Goal: Information Seeking & Learning: Learn about a topic

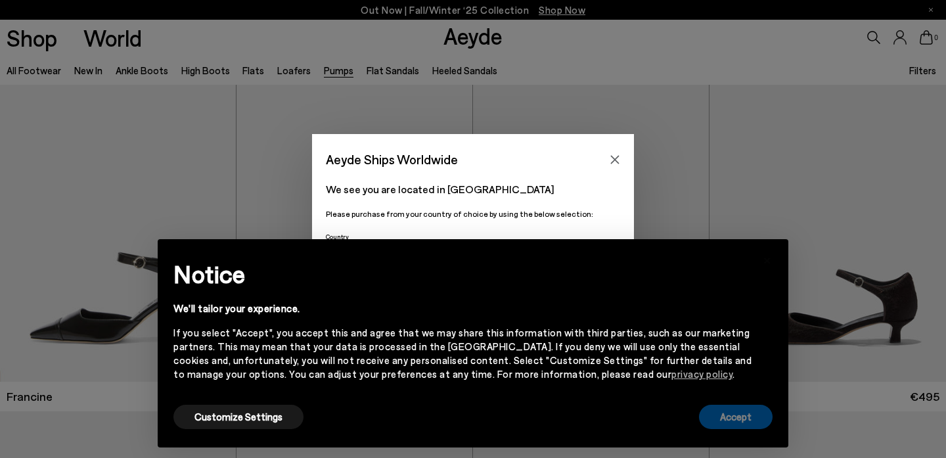
click at [747, 411] on button "Accept" at bounding box center [736, 417] width 74 height 24
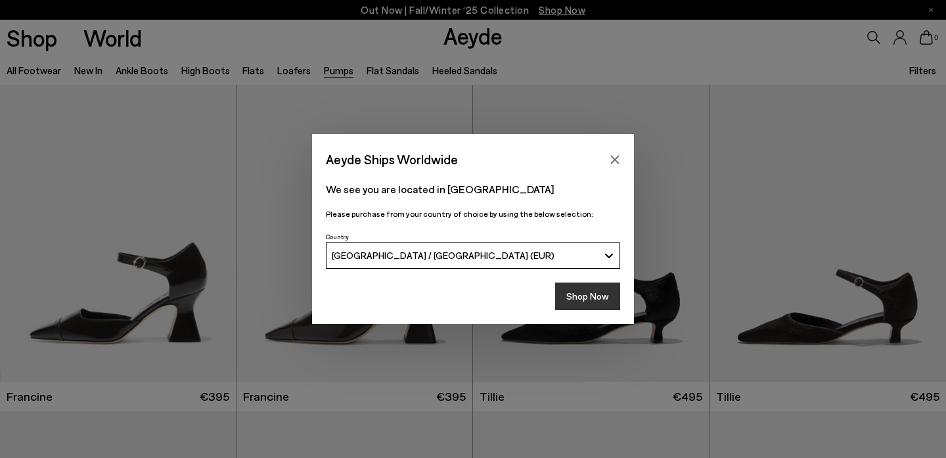
click at [604, 298] on button "Shop Now" at bounding box center [587, 296] width 65 height 28
click at [576, 300] on button "Shop Now" at bounding box center [587, 296] width 65 height 28
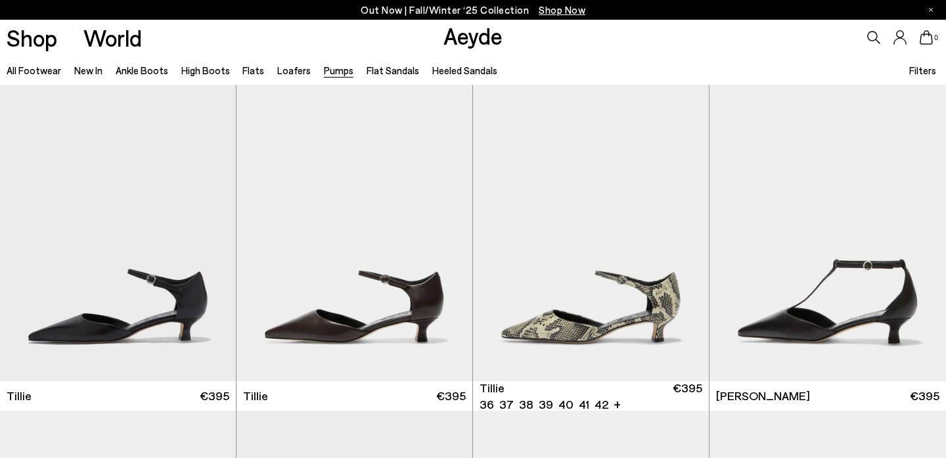
scroll to position [419, 0]
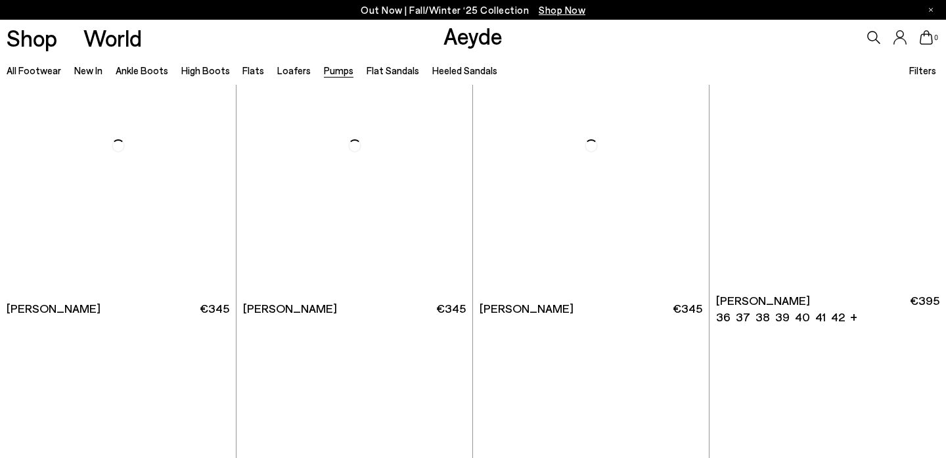
scroll to position [2377, 0]
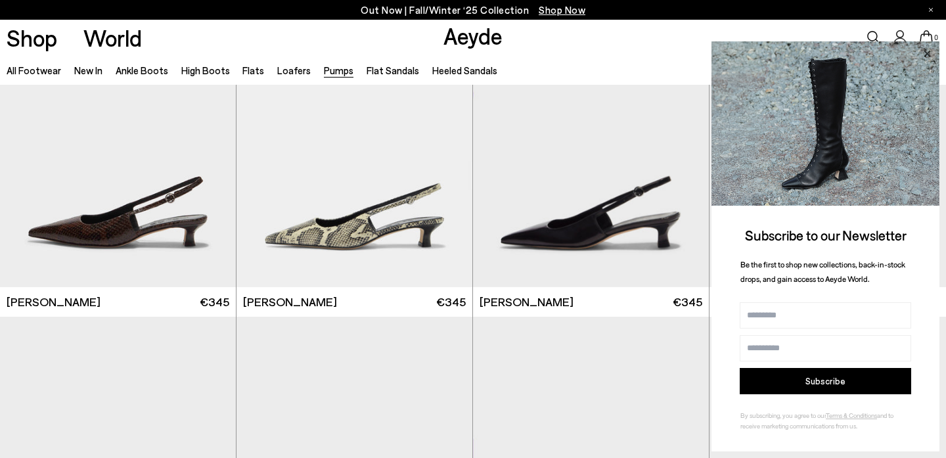
click at [930, 53] on icon at bounding box center [926, 53] width 17 height 17
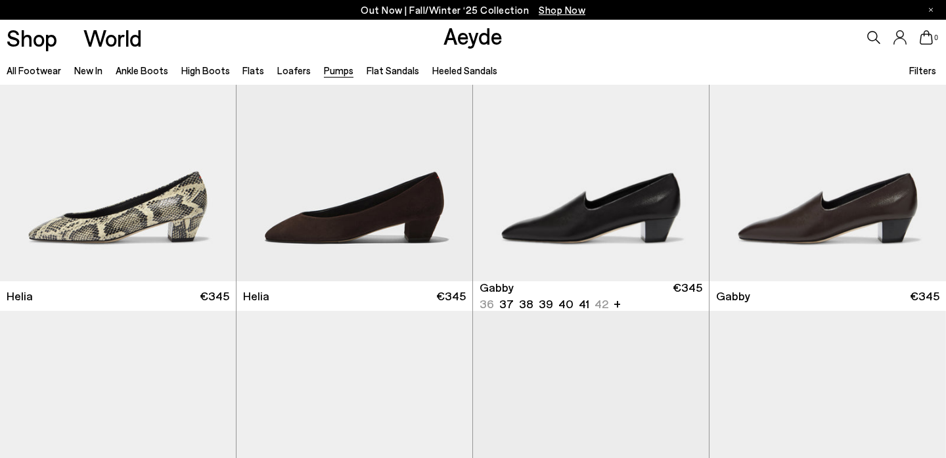
scroll to position [1025, 0]
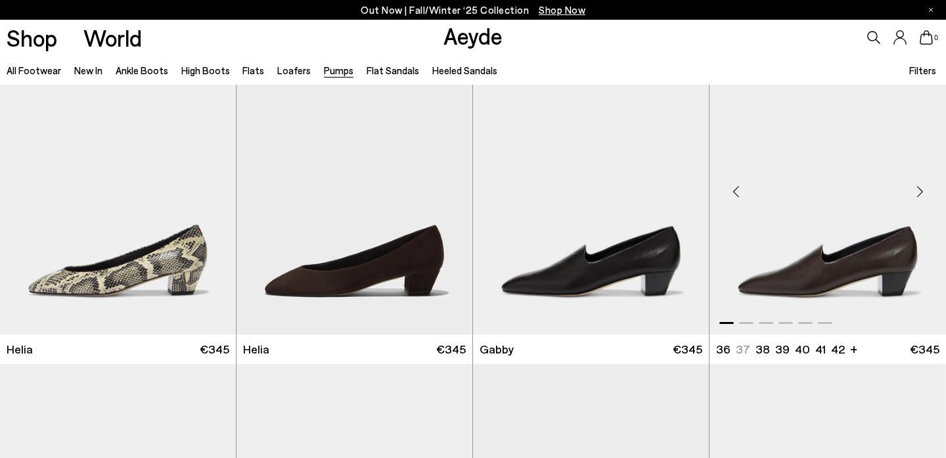
click at [740, 246] on img "1 / 6" at bounding box center [827, 185] width 236 height 296
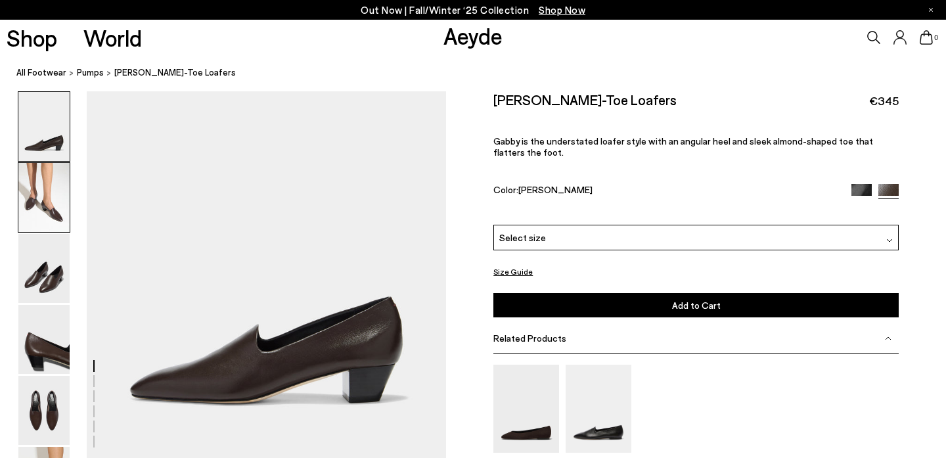
click at [47, 206] on img at bounding box center [43, 197] width 51 height 69
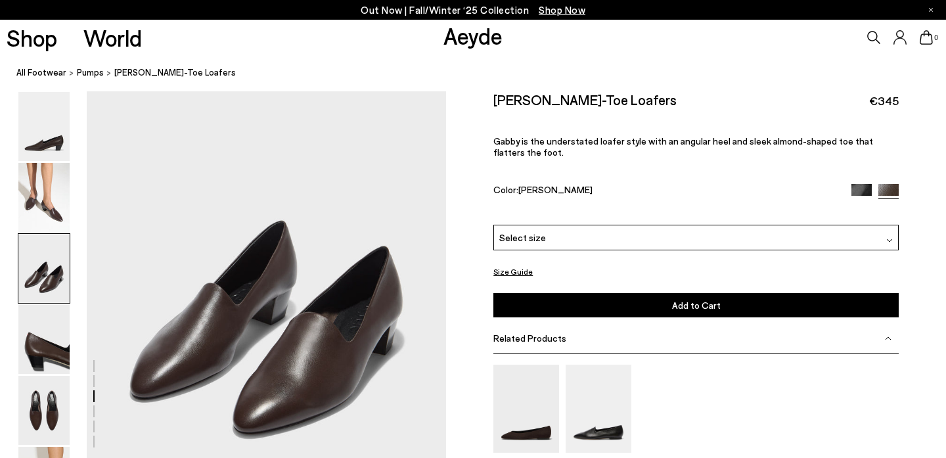
scroll to position [958, 0]
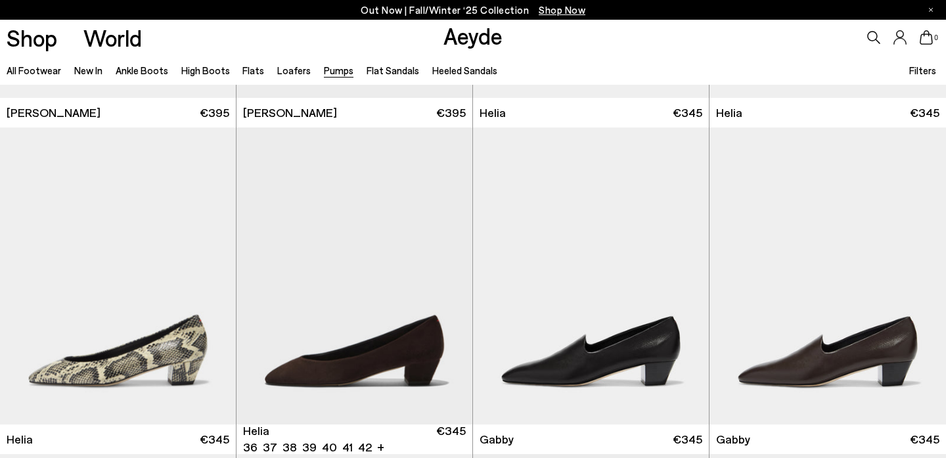
scroll to position [943, 0]
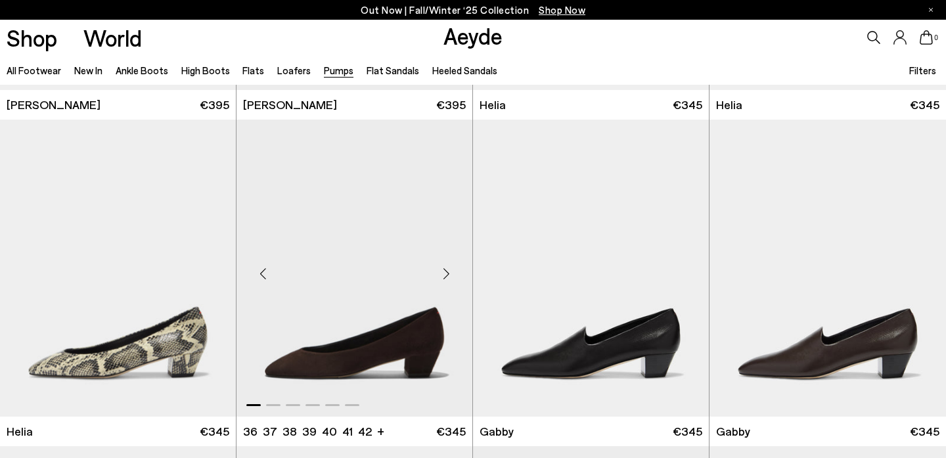
click at [442, 277] on div "Next slide" at bounding box center [445, 273] width 39 height 39
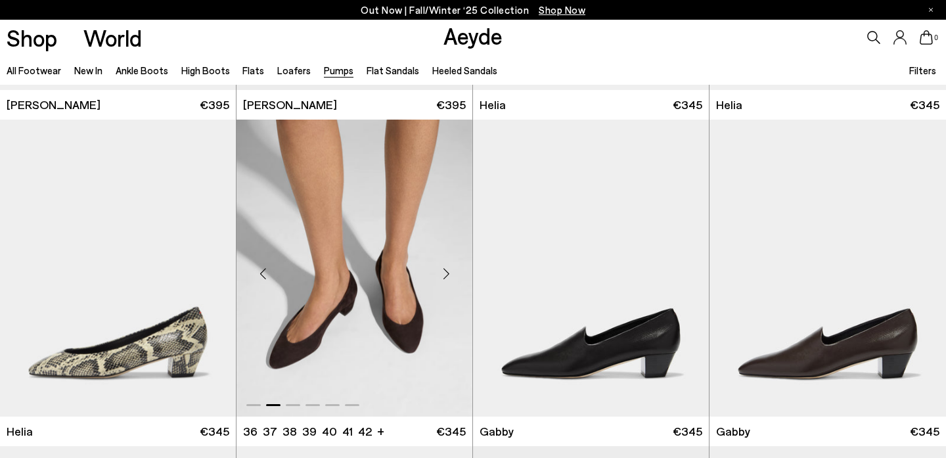
click at [445, 275] on div "Next slide" at bounding box center [445, 273] width 39 height 39
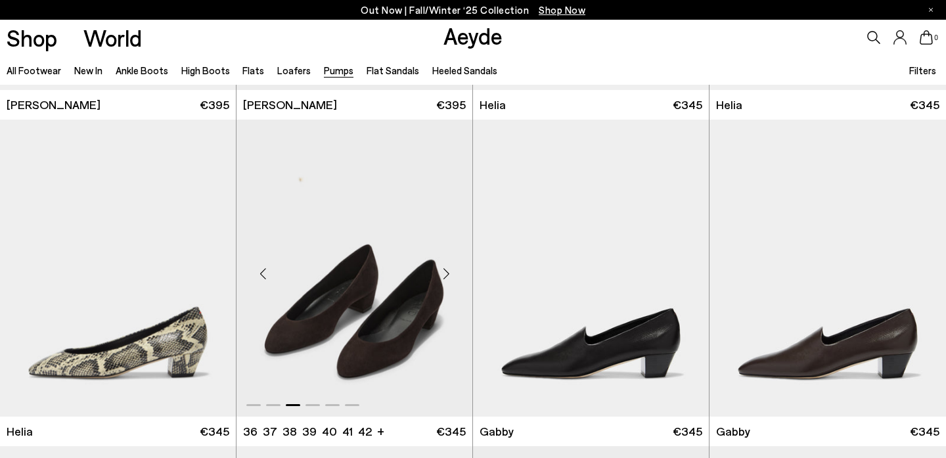
click at [445, 275] on div "Next slide" at bounding box center [445, 273] width 39 height 39
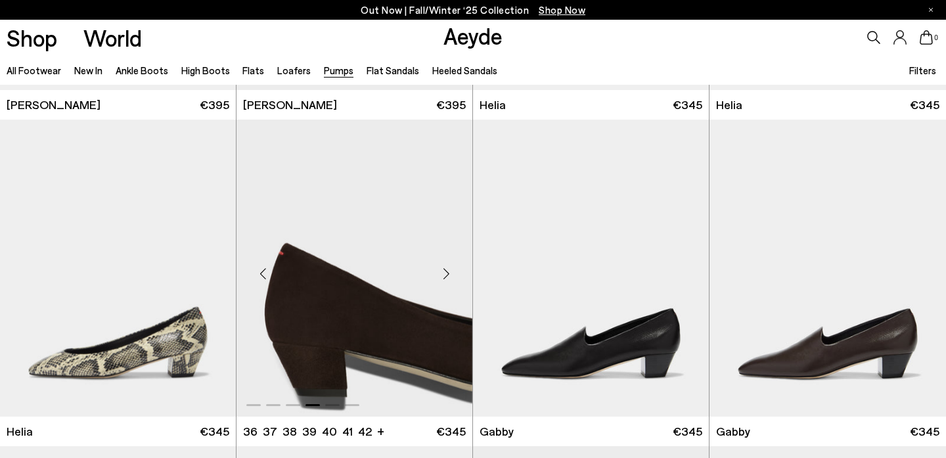
click at [445, 275] on div "Next slide" at bounding box center [445, 273] width 39 height 39
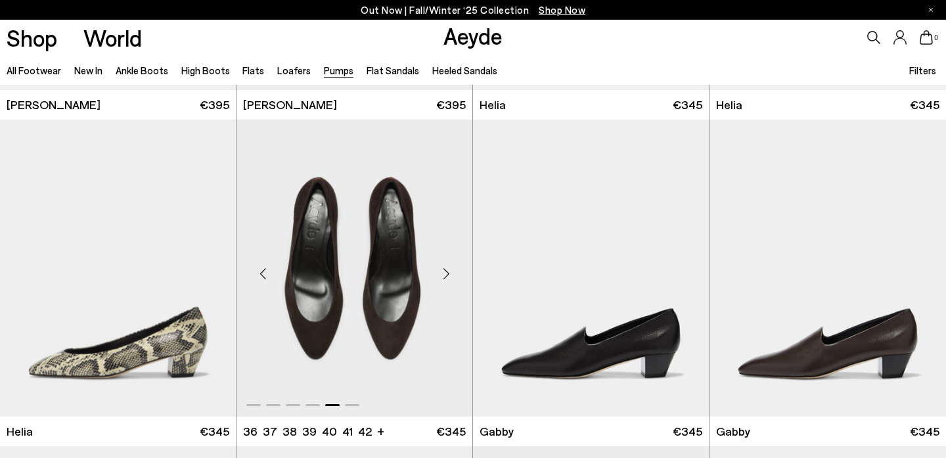
click at [445, 275] on div "Next slide" at bounding box center [445, 273] width 39 height 39
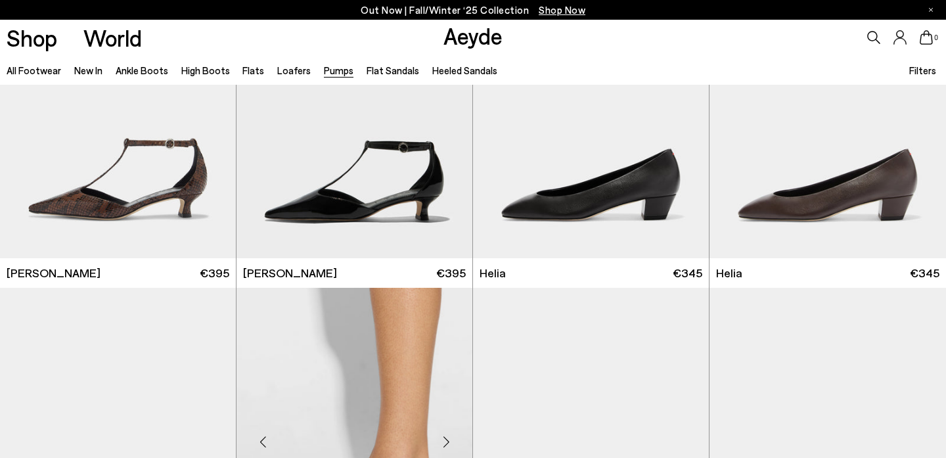
scroll to position [690, 0]
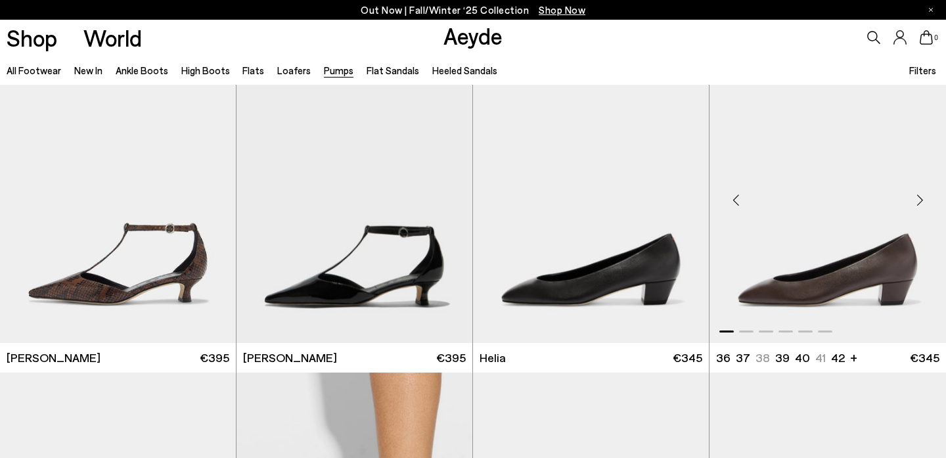
click at [921, 200] on div "Next slide" at bounding box center [919, 200] width 39 height 39
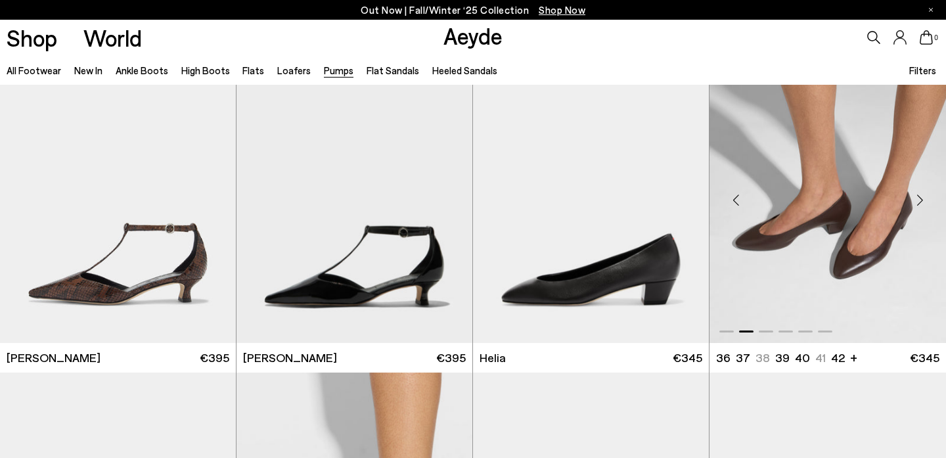
click at [920, 200] on div "Next slide" at bounding box center [919, 200] width 39 height 39
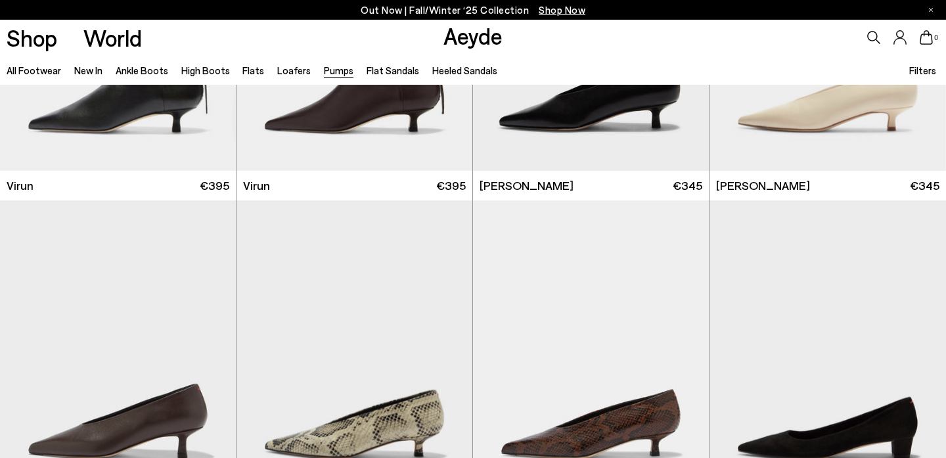
scroll to position [1631, 0]
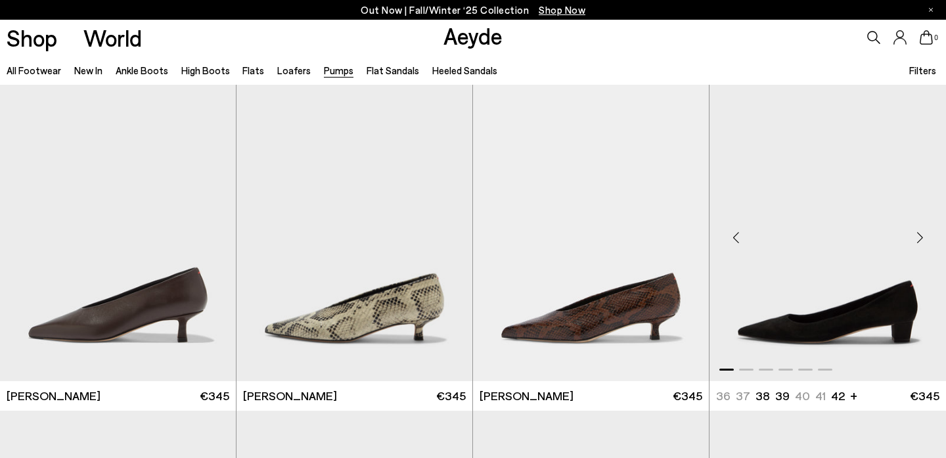
click at [921, 236] on div "Next slide" at bounding box center [919, 237] width 39 height 39
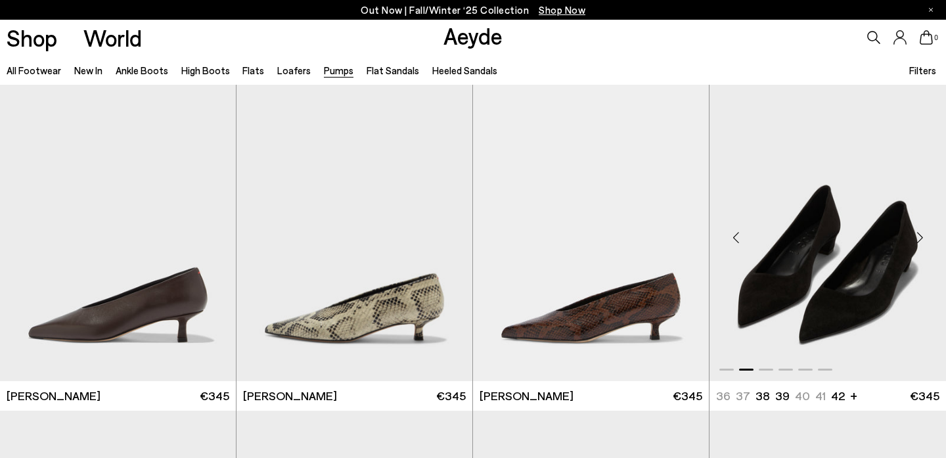
click at [921, 236] on div "Next slide" at bounding box center [919, 237] width 39 height 39
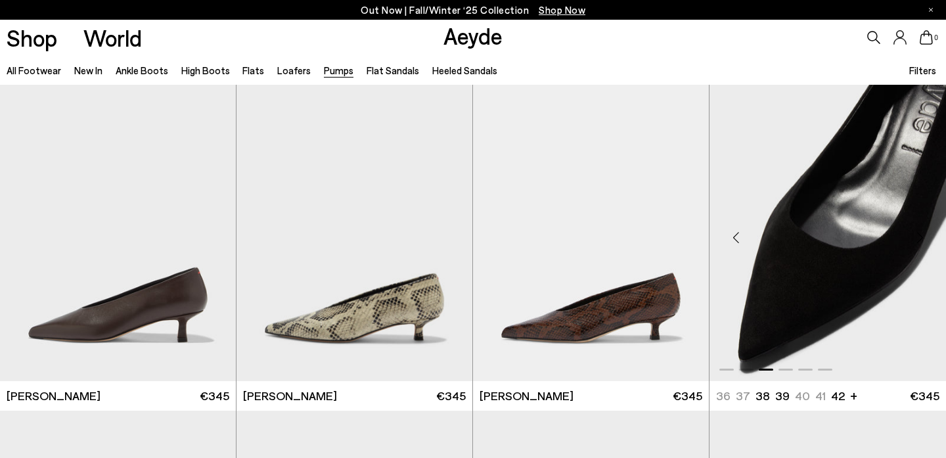
click at [921, 236] on div "Next slide" at bounding box center [919, 237] width 39 height 39
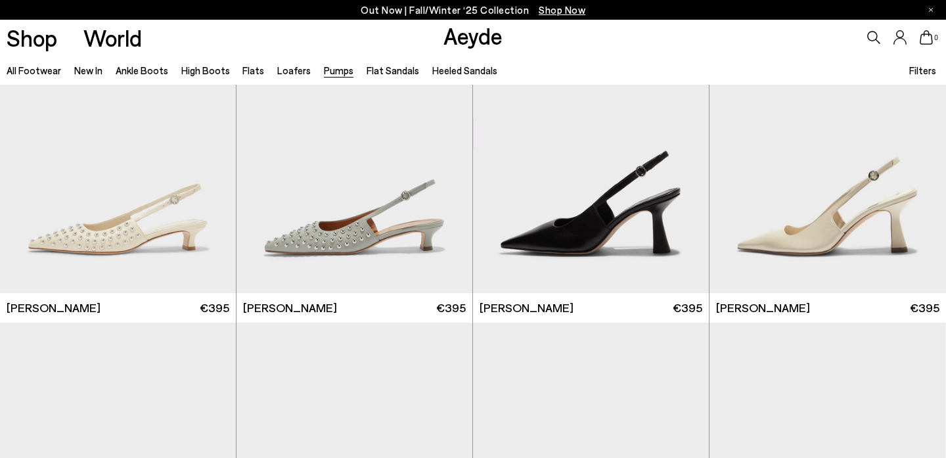
scroll to position [3074, 0]
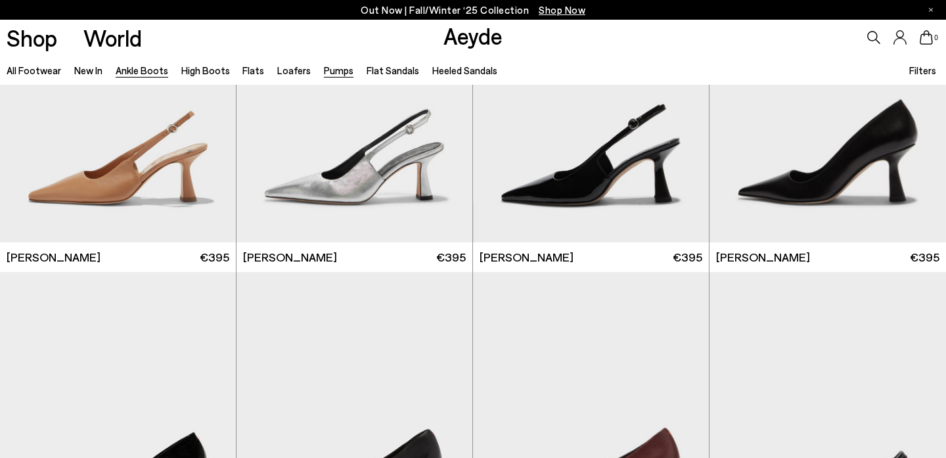
click at [150, 71] on link "Ankle Boots" at bounding box center [142, 70] width 53 height 12
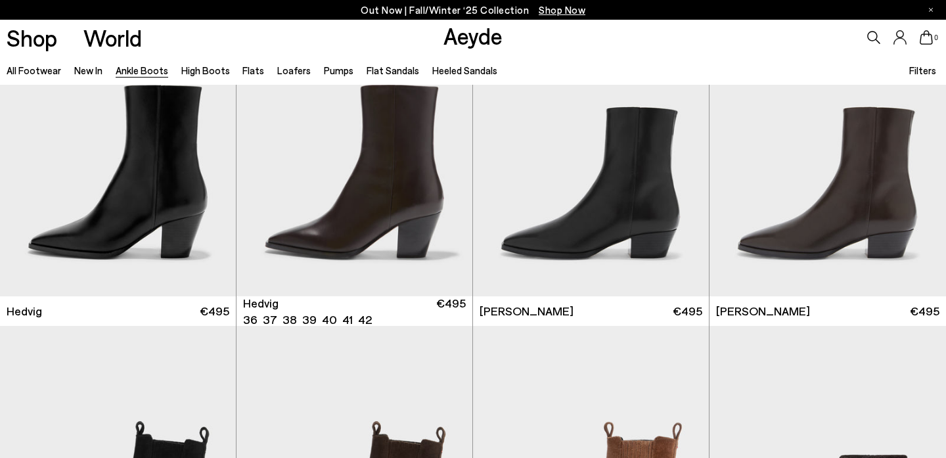
scroll to position [415, 0]
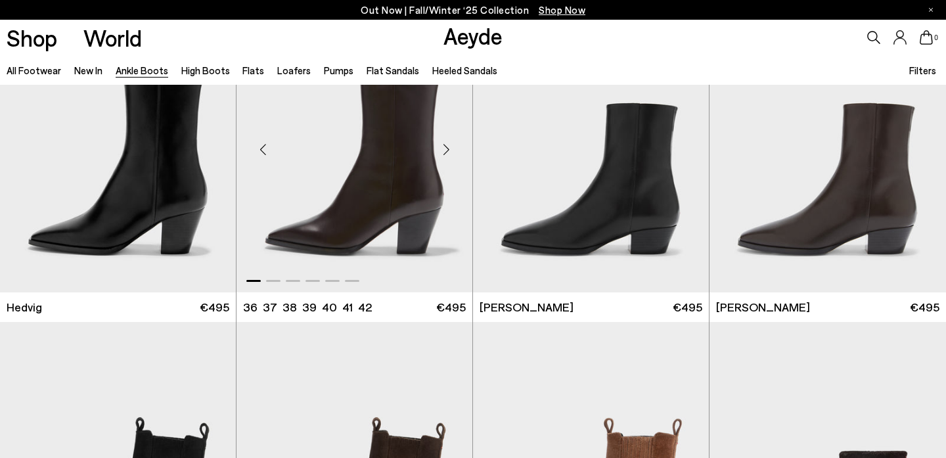
click at [445, 152] on div "Next slide" at bounding box center [445, 148] width 39 height 39
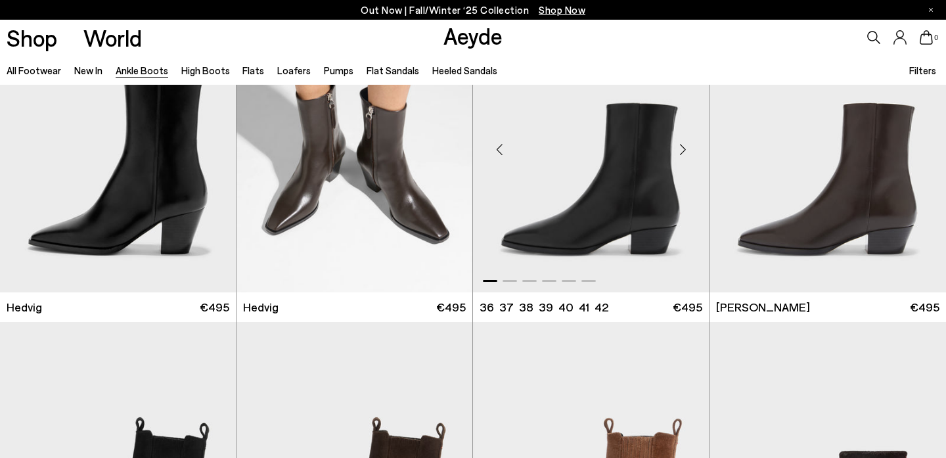
click at [686, 148] on div "Next slide" at bounding box center [682, 148] width 39 height 39
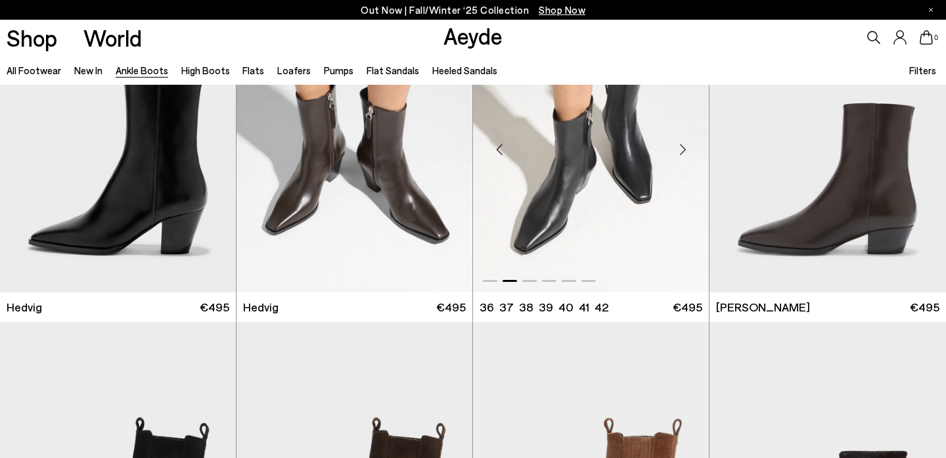
click at [686, 148] on div "Next slide" at bounding box center [682, 148] width 39 height 39
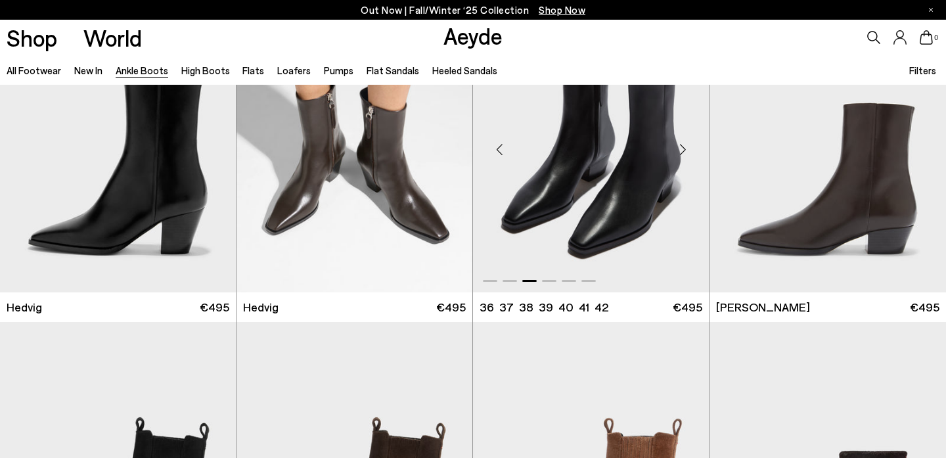
click at [686, 148] on div "Next slide" at bounding box center [682, 148] width 39 height 39
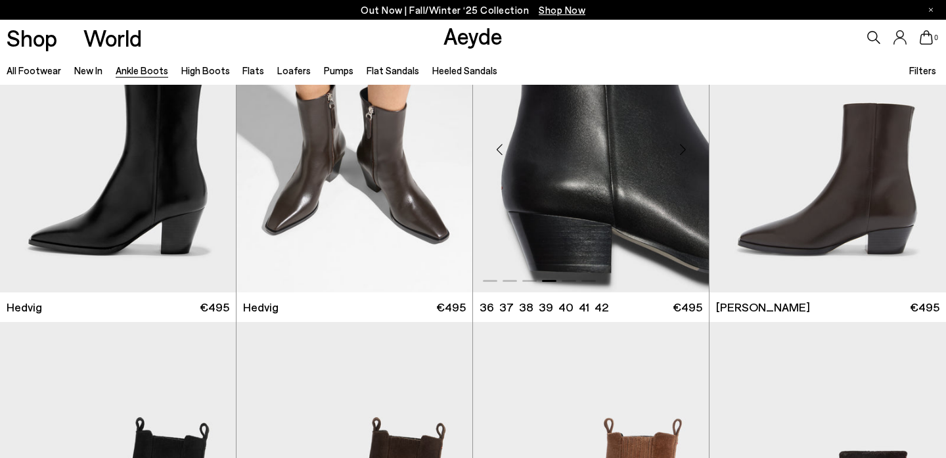
click at [686, 148] on div "Next slide" at bounding box center [682, 148] width 39 height 39
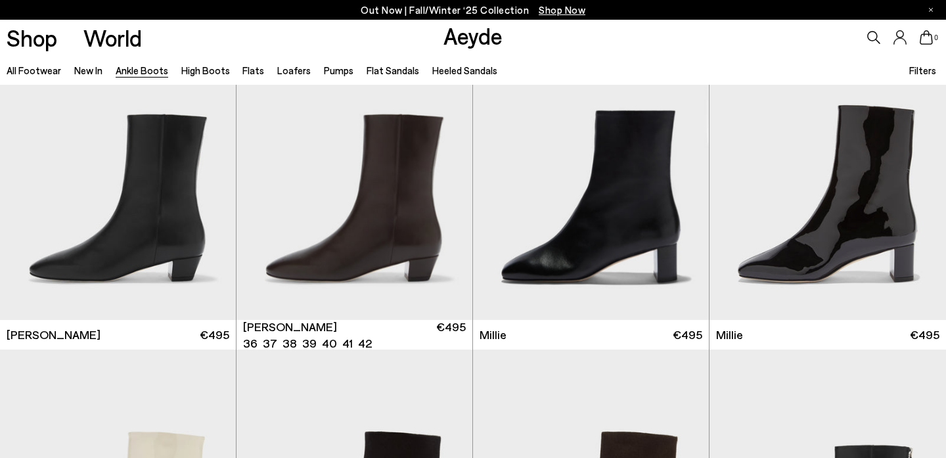
scroll to position [2340, 0]
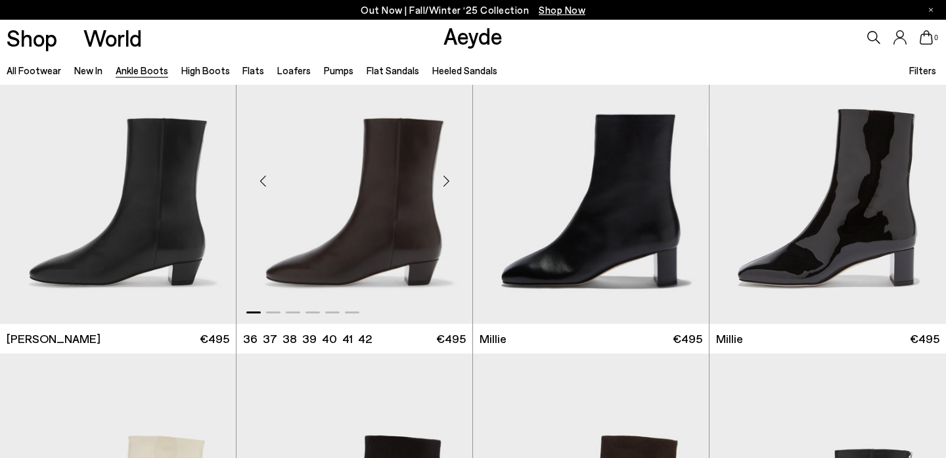
click at [449, 181] on div "Next slide" at bounding box center [445, 181] width 39 height 39
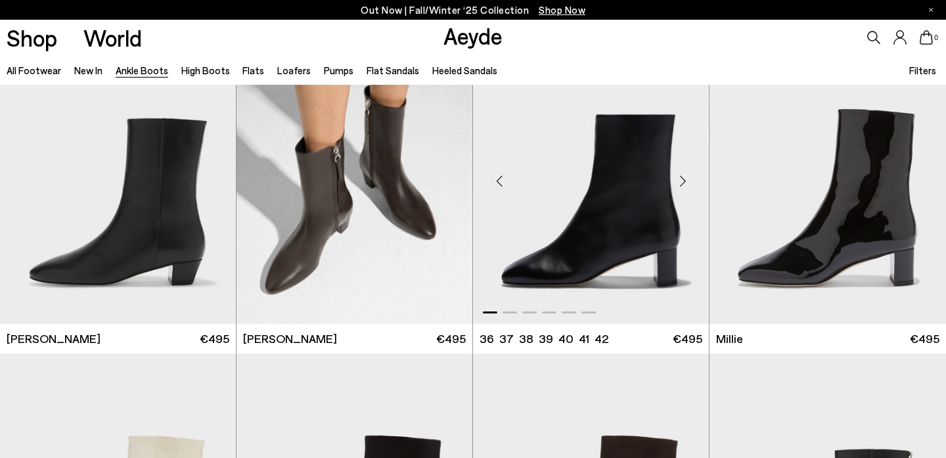
click at [685, 183] on div "Next slide" at bounding box center [682, 181] width 39 height 39
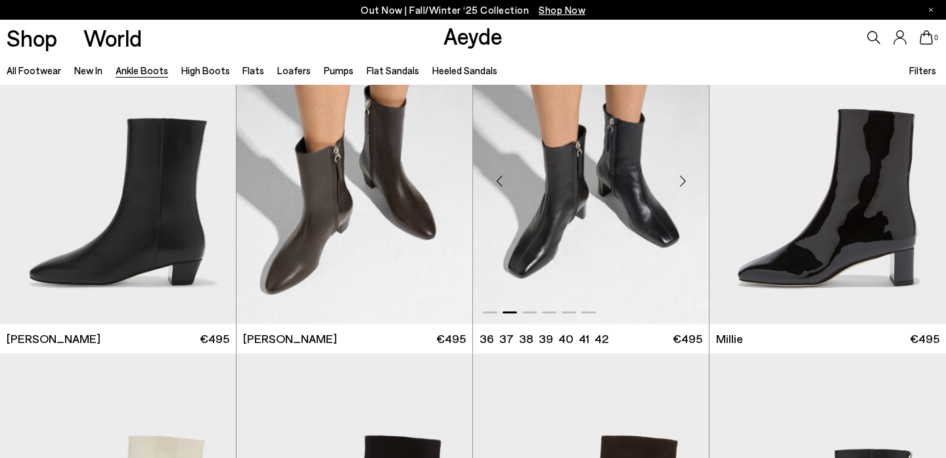
click at [685, 183] on div "Next slide" at bounding box center [682, 181] width 39 height 39
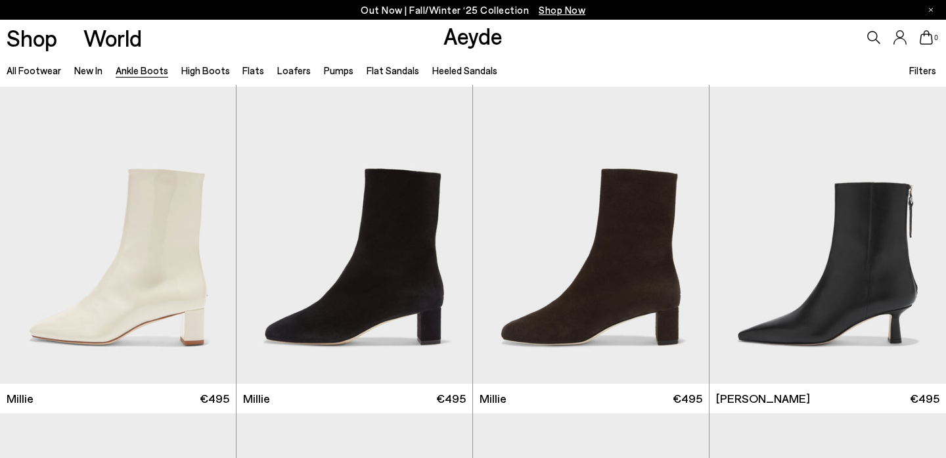
scroll to position [2709, 0]
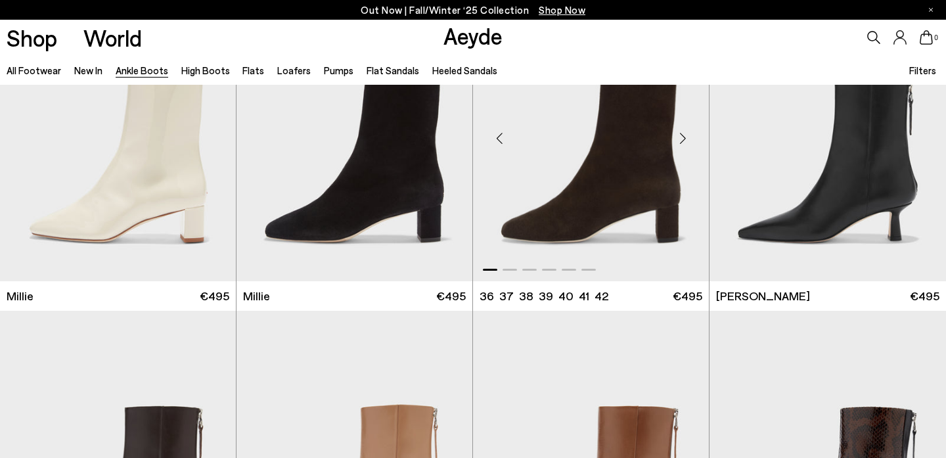
click at [689, 125] on div "Next slide" at bounding box center [682, 137] width 39 height 39
click at [688, 134] on div "Next slide" at bounding box center [682, 137] width 39 height 39
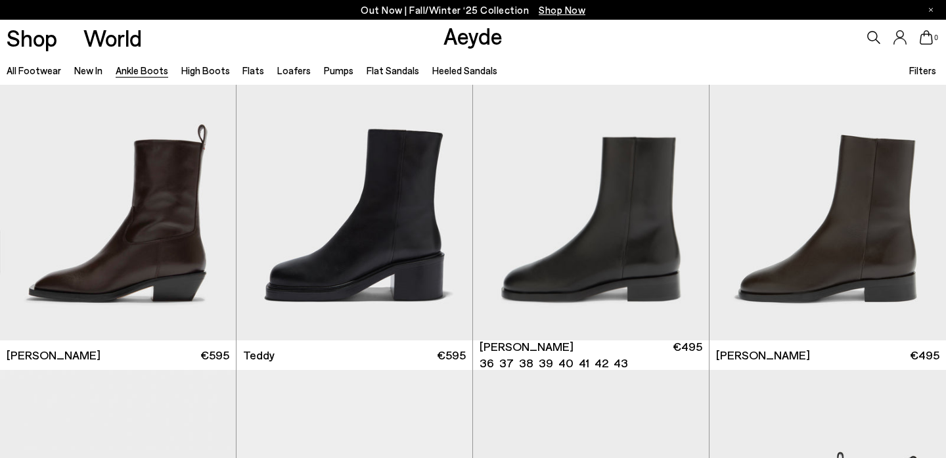
scroll to position [4264, 0]
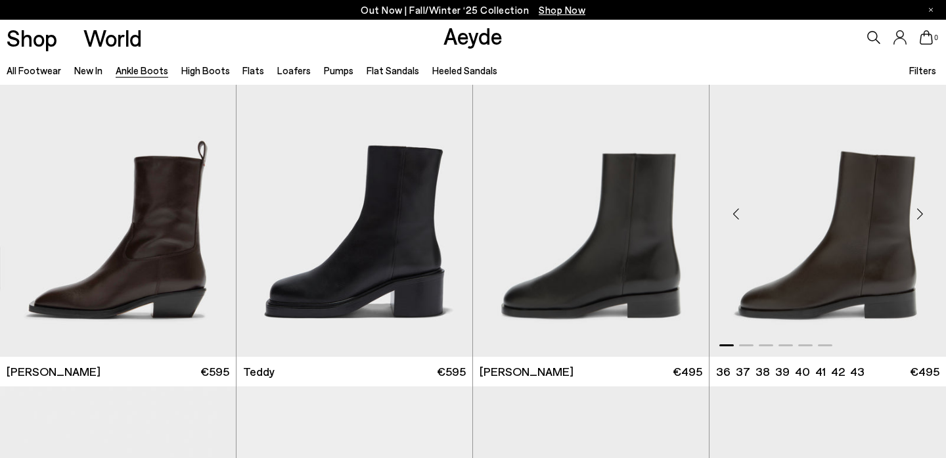
click at [921, 215] on div "Next slide" at bounding box center [919, 213] width 39 height 39
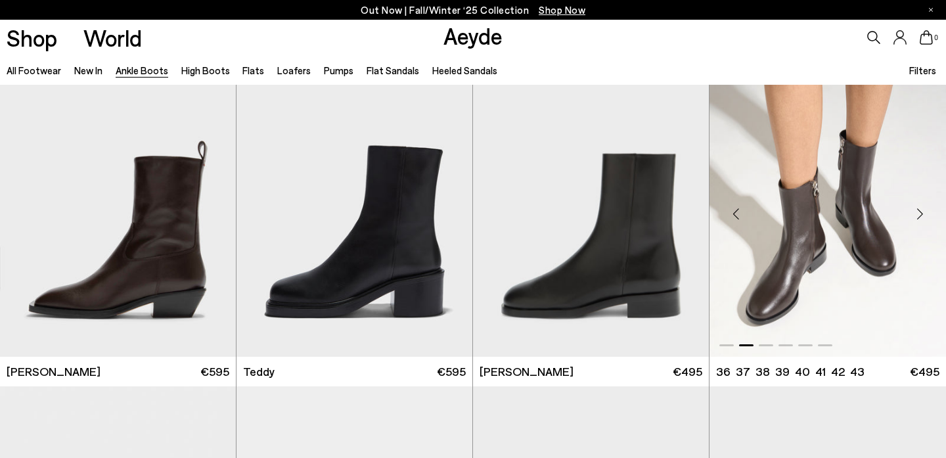
click at [921, 215] on div "Next slide" at bounding box center [919, 213] width 39 height 39
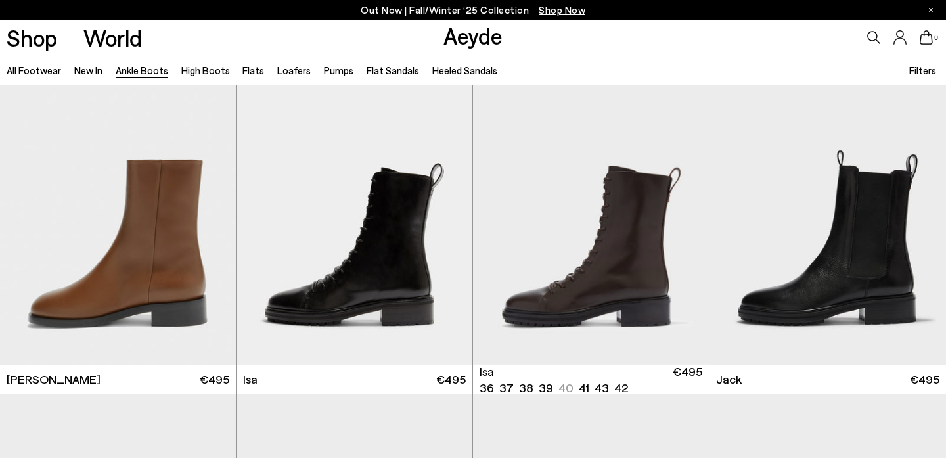
scroll to position [4810, 0]
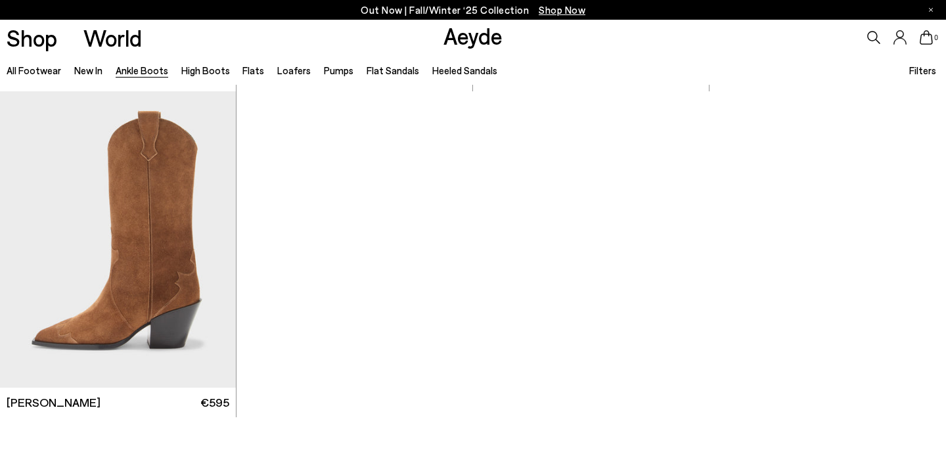
scroll to position [6895, 0]
